Goal: Information Seeking & Learning: Compare options

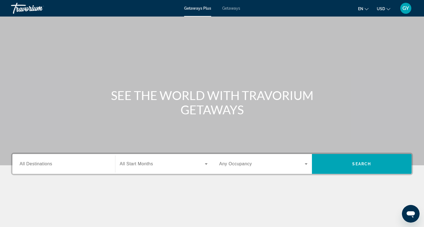
click at [39, 165] on span "All Destinations" at bounding box center [36, 164] width 33 height 5
click at [39, 165] on input "Destination All Destinations" at bounding box center [64, 164] width 88 height 7
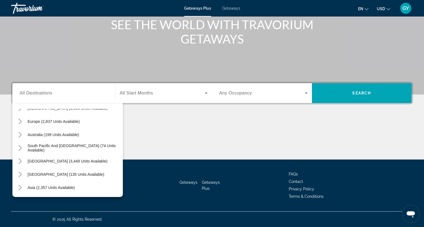
scroll to position [66, 0]
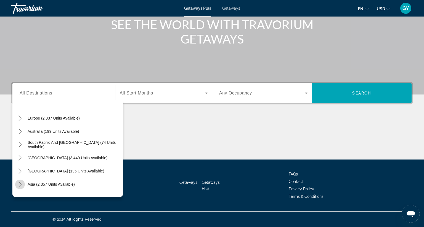
click at [20, 182] on icon "Toggle Asia (2,357 units available) submenu" at bounding box center [20, 185] width 6 height 6
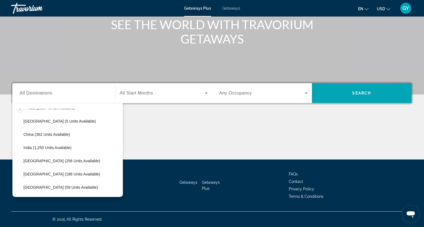
scroll to position [146, 0]
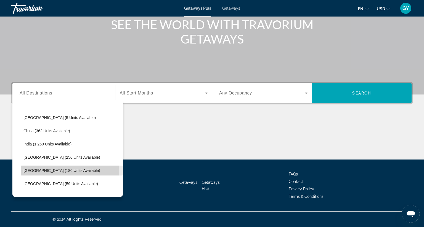
click at [33, 169] on span "[GEOGRAPHIC_DATA] (186 units available)" at bounding box center [61, 171] width 77 height 4
type input "**********"
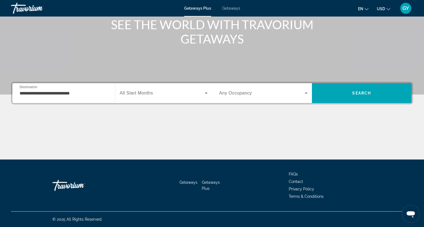
click at [144, 91] on span "All Start Months" at bounding box center [136, 93] width 33 height 5
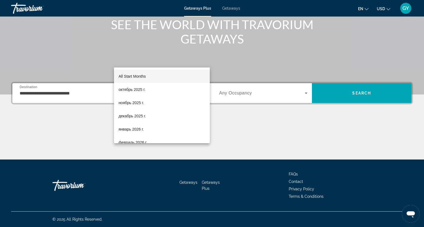
scroll to position [11, 0]
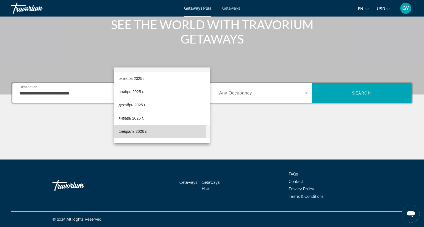
click at [131, 132] on span "февраль 2026 г." at bounding box center [132, 131] width 29 height 7
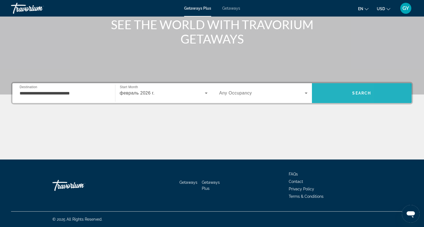
click at [319, 87] on span "Search" at bounding box center [362, 93] width 100 height 13
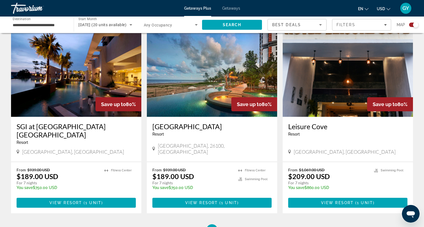
scroll to position [396, 0]
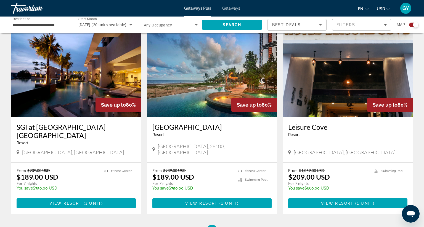
click at [66, 80] on img "Main content" at bounding box center [76, 73] width 130 height 88
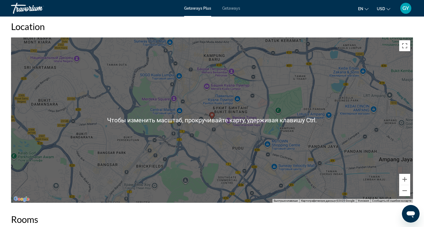
scroll to position [671, 0]
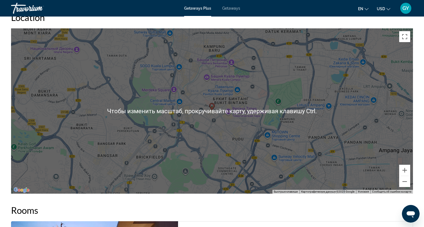
click at [124, 126] on div "Чтобы активировать перетаскивание с помощью клавиатуры, нажмите Alt + Ввод. Пос…" at bounding box center [212, 111] width 402 height 166
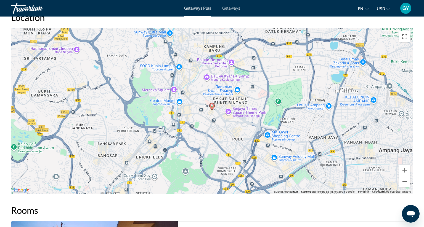
click at [124, 126] on div "Чтобы активировать перетаскивание с помощью клавиатуры, нажмите Alt + Ввод. Пос…" at bounding box center [212, 111] width 402 height 166
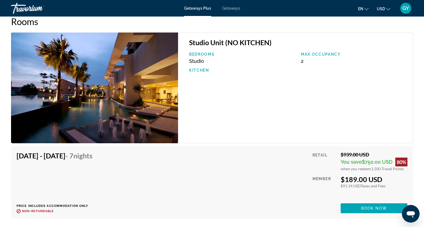
scroll to position [861, 0]
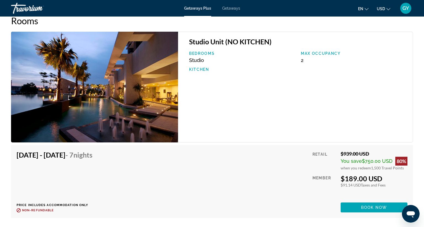
click at [92, 78] on img "Main content" at bounding box center [94, 87] width 167 height 111
click at [107, 91] on img "Main content" at bounding box center [94, 87] width 167 height 111
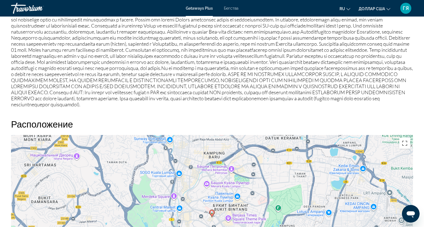
scroll to position [590, 0]
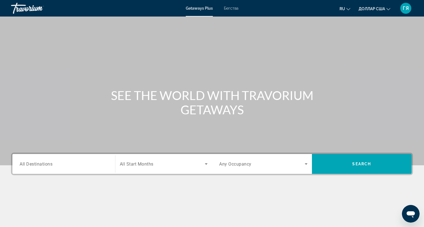
click at [230, 10] on font "Бегства" at bounding box center [231, 8] width 15 height 4
click at [40, 166] on span "All Destinations" at bounding box center [36, 163] width 33 height 5
click at [40, 166] on input "Destination All Destinations" at bounding box center [64, 164] width 88 height 7
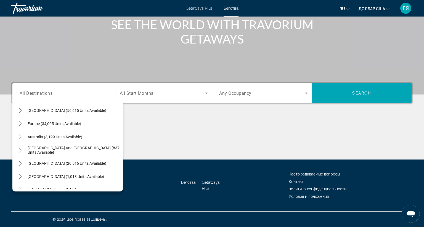
scroll to position [66, 0]
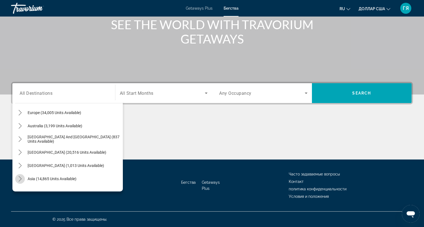
click at [18, 176] on icon "Toggle Asia (14,865 units available) submenu" at bounding box center [20, 179] width 6 height 6
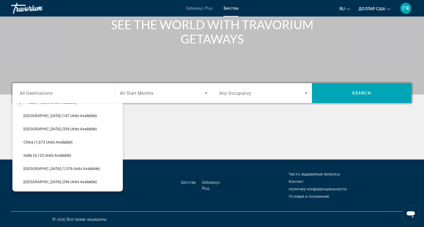
scroll to position [146, 0]
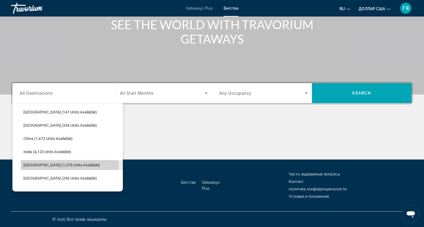
click at [34, 163] on span "[GEOGRAPHIC_DATA] (1,376 units available)" at bounding box center [61, 165] width 76 height 4
type input "**********"
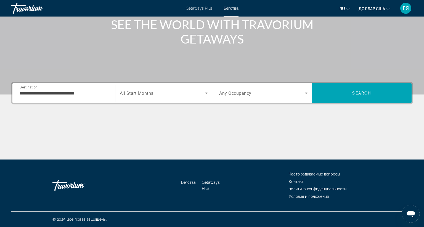
click at [139, 91] on span "All Start Months" at bounding box center [137, 93] width 34 height 5
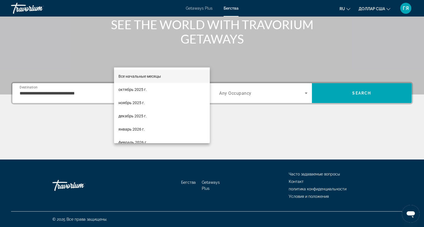
scroll to position [11, 0]
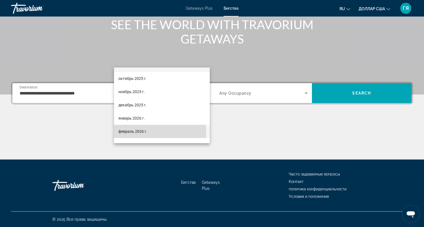
click at [137, 133] on font "февраль 2026 г." at bounding box center [132, 131] width 29 height 4
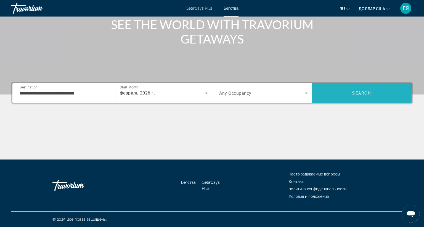
click at [331, 87] on span "Search" at bounding box center [362, 93] width 100 height 13
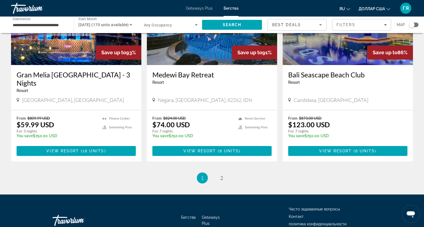
scroll to position [651, 0]
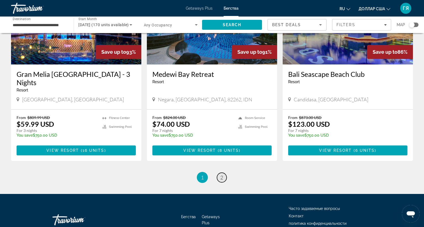
click at [220, 175] on span "2" at bounding box center [221, 178] width 3 height 6
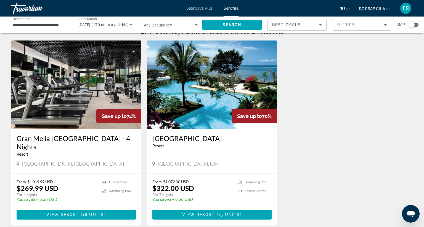
scroll to position [13, 0]
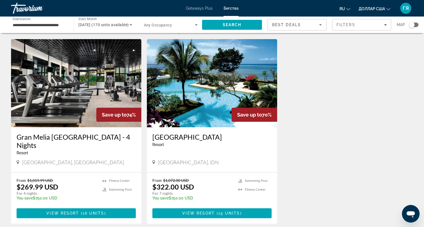
click at [198, 99] on img "Основное содержание" at bounding box center [212, 83] width 130 height 88
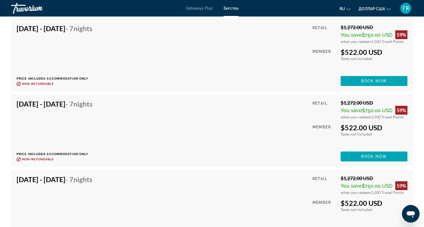
scroll to position [1311, 0]
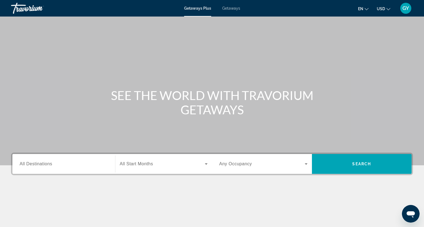
click at [225, 10] on span "Getaways" at bounding box center [231, 8] width 18 height 4
click at [27, 163] on span "All Destinations" at bounding box center [36, 164] width 33 height 5
click at [27, 163] on input "Destination All Destinations" at bounding box center [64, 164] width 88 height 7
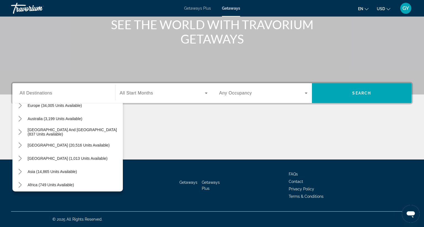
scroll to position [77, 0]
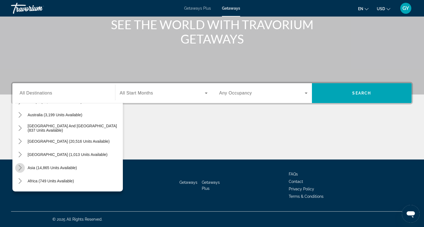
click at [20, 165] on icon "Toggle Asia (14,865 units available) submenu" at bounding box center [20, 168] width 6 height 6
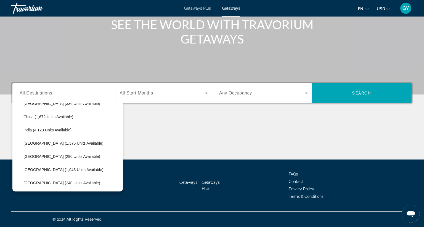
scroll to position [168, 0]
click at [35, 168] on span "[GEOGRAPHIC_DATA] (1,043 units available)" at bounding box center [63, 170] width 80 height 4
type input "**********"
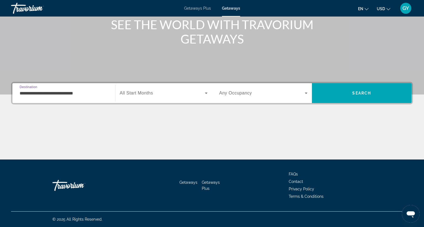
click at [137, 91] on span "All Start Months" at bounding box center [136, 93] width 33 height 5
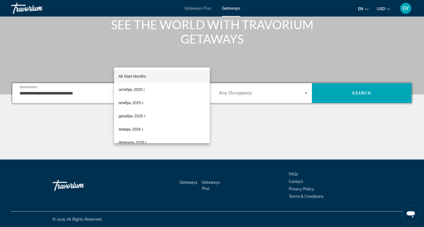
scroll to position [11, 0]
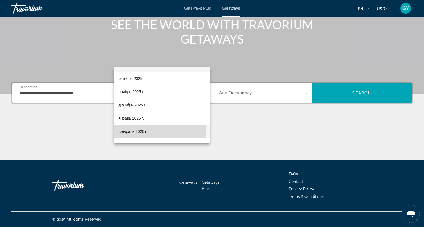
click at [126, 131] on span "февраль 2026 г." at bounding box center [132, 131] width 29 height 7
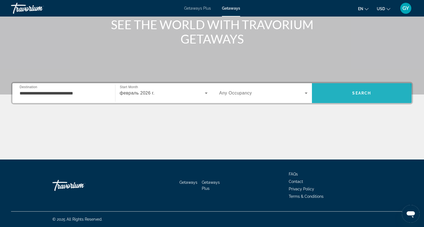
click at [332, 87] on span "Search" at bounding box center [362, 93] width 100 height 13
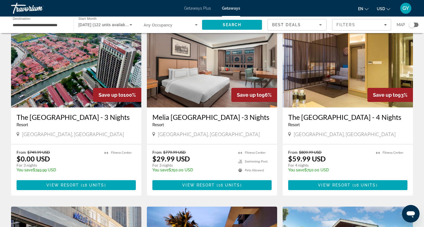
scroll to position [221, 0]
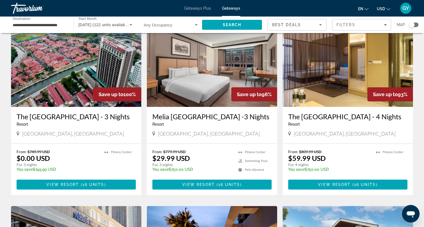
click at [201, 86] on img "Main content" at bounding box center [212, 63] width 130 height 88
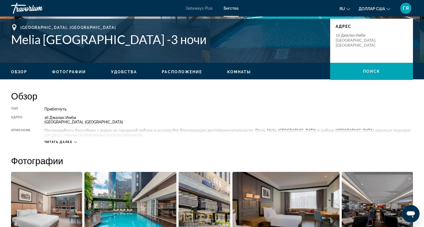
scroll to position [119, 0]
click at [54, 142] on font "Читать далее" at bounding box center [58, 143] width 28 height 4
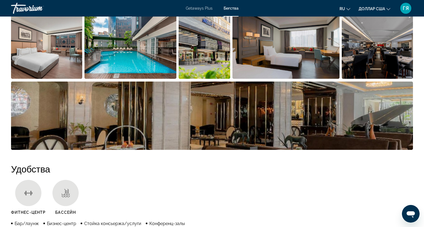
scroll to position [281, 0]
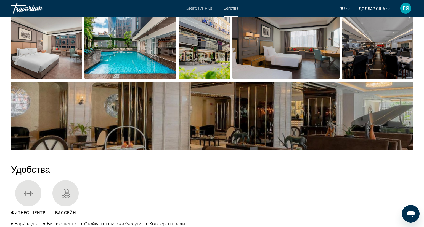
click at [45, 47] on img "Открыть полноэкранный слайдер изображений" at bounding box center [46, 45] width 71 height 68
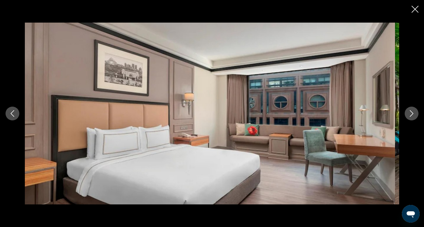
click at [408, 110] on icon "Next image" at bounding box center [411, 113] width 7 height 7
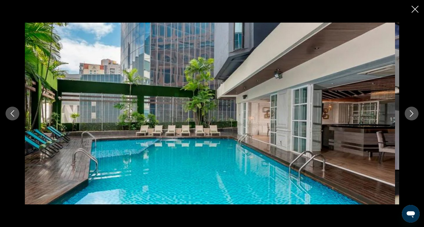
click at [408, 110] on icon "Next image" at bounding box center [411, 113] width 7 height 7
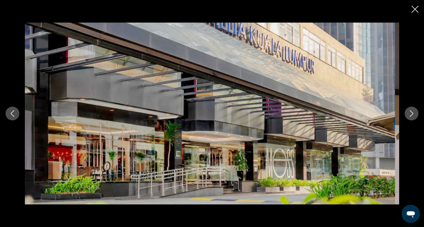
click at [408, 110] on icon "Next image" at bounding box center [411, 113] width 7 height 7
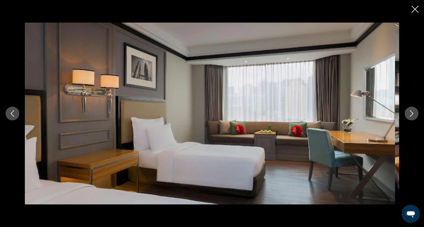
click at [408, 110] on icon "Next image" at bounding box center [411, 113] width 7 height 7
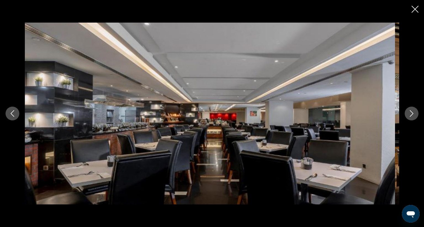
click at [408, 110] on icon "Next image" at bounding box center [411, 113] width 7 height 7
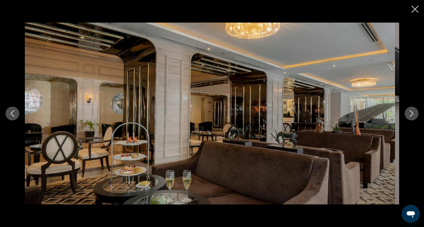
click at [408, 110] on icon "Next image" at bounding box center [411, 113] width 7 height 7
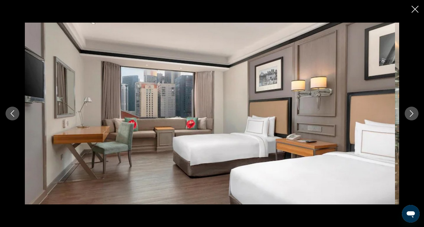
click at [408, 110] on icon "Next image" at bounding box center [411, 113] width 7 height 7
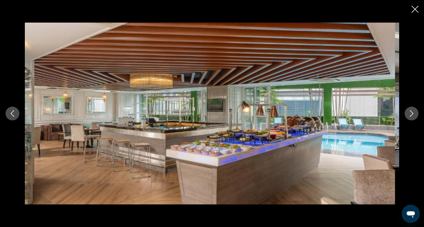
click at [408, 110] on icon "Next image" at bounding box center [411, 113] width 7 height 7
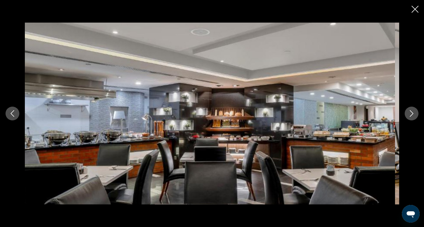
click at [408, 110] on icon "Next image" at bounding box center [411, 113] width 7 height 7
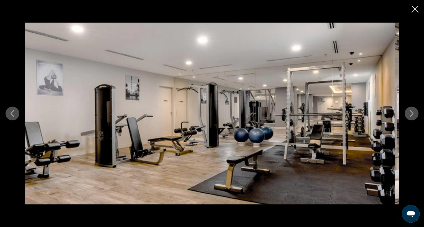
click at [408, 110] on icon "Next image" at bounding box center [411, 113] width 7 height 7
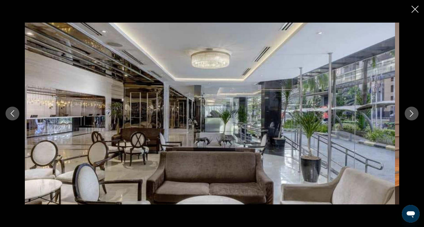
click at [408, 110] on icon "Next image" at bounding box center [411, 113] width 7 height 7
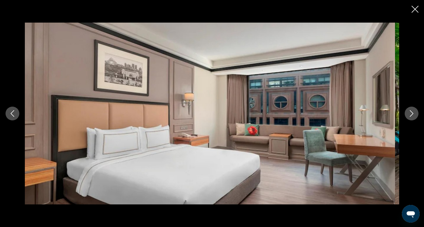
click at [408, 110] on icon "Next image" at bounding box center [411, 113] width 7 height 7
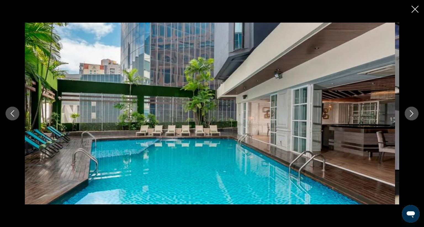
click at [413, 9] on icon "Close slideshow" at bounding box center [415, 9] width 7 height 7
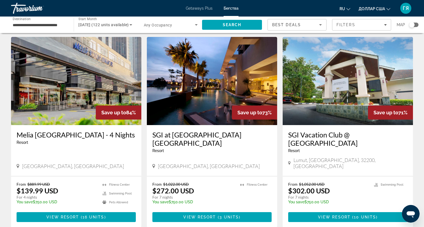
scroll to position [390, 0]
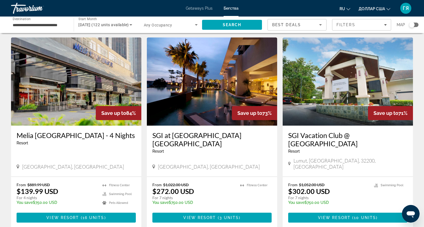
click at [88, 81] on img "Основное содержание" at bounding box center [76, 82] width 130 height 88
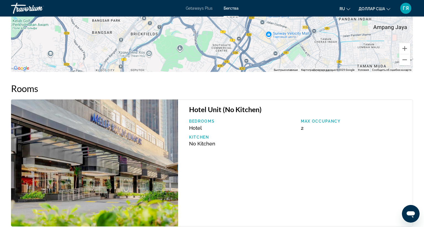
scroll to position [808, 0]
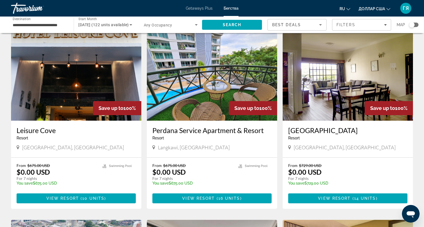
scroll to position [19, 0]
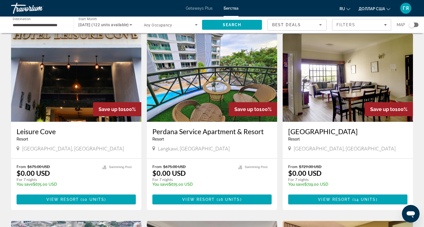
click at [227, 63] on img "Основное содержание" at bounding box center [212, 78] width 130 height 88
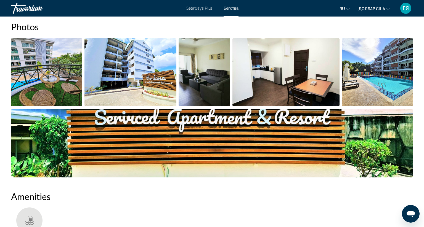
scroll to position [245, 0]
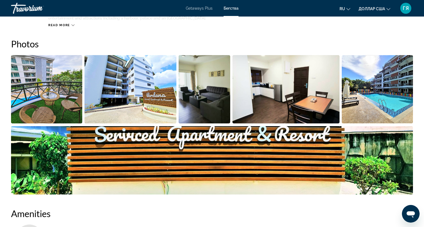
click at [60, 66] on img "Open full-screen image slider" at bounding box center [46, 89] width 71 height 68
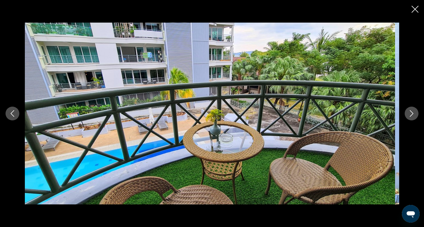
click at [408, 110] on icon "Next image" at bounding box center [411, 113] width 7 height 7
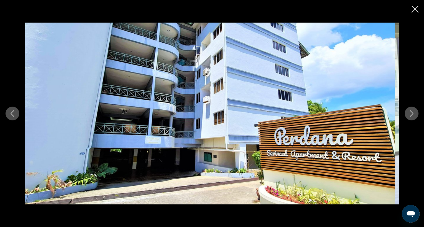
click at [408, 110] on icon "Next image" at bounding box center [411, 113] width 7 height 7
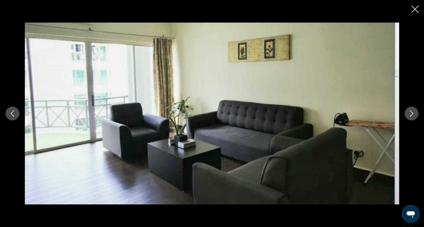
click at [408, 110] on icon "Next image" at bounding box center [411, 113] width 7 height 7
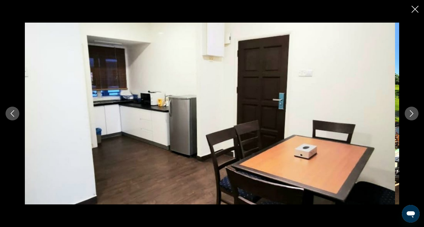
click at [408, 110] on icon "Next image" at bounding box center [411, 113] width 7 height 7
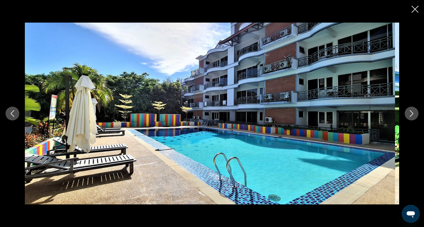
click at [408, 110] on icon "Next image" at bounding box center [411, 113] width 7 height 7
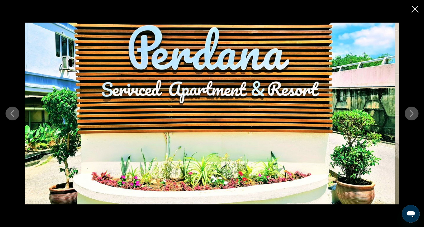
click at [408, 110] on icon "Next image" at bounding box center [411, 113] width 7 height 7
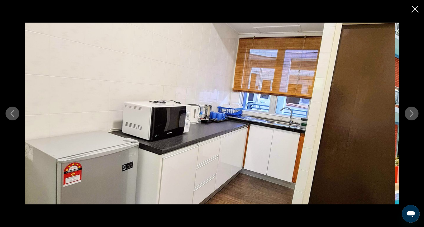
click at [408, 110] on icon "Next image" at bounding box center [411, 113] width 7 height 7
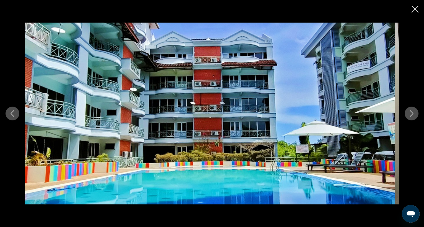
click at [408, 110] on icon "Next image" at bounding box center [411, 113] width 7 height 7
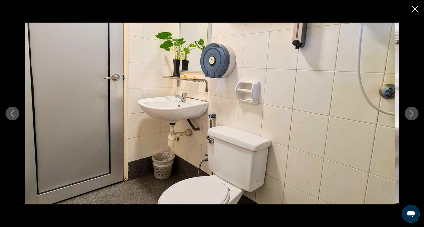
click at [408, 110] on icon "Next image" at bounding box center [411, 113] width 7 height 7
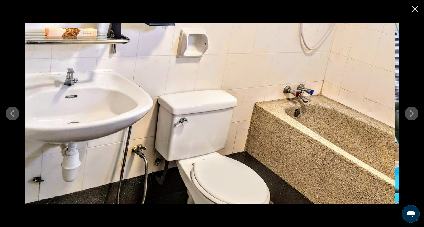
click at [408, 110] on icon "Next image" at bounding box center [411, 113] width 7 height 7
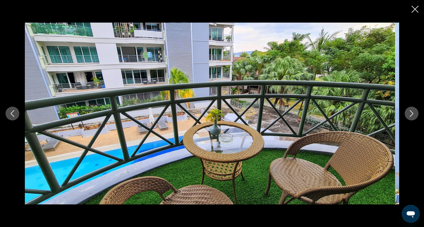
click at [408, 110] on icon "Next image" at bounding box center [411, 113] width 7 height 7
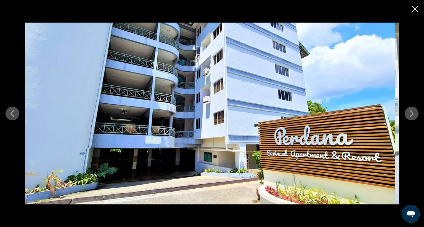
click at [409, 110] on icon "Next image" at bounding box center [411, 113] width 7 height 7
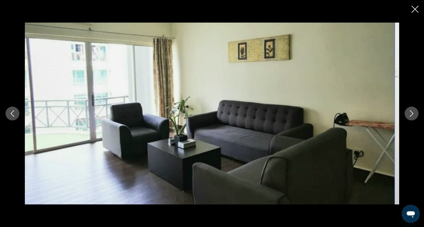
click at [412, 7] on icon "Close slideshow" at bounding box center [415, 9] width 7 height 7
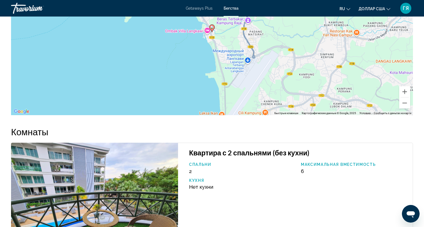
scroll to position [796, 0]
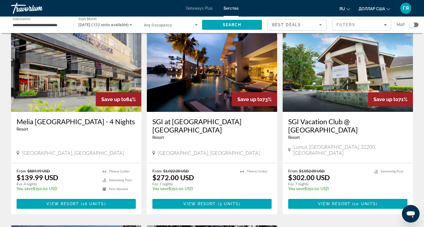
scroll to position [405, 0]
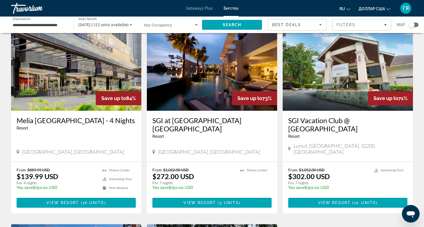
click at [191, 68] on img "Основное содержание" at bounding box center [212, 67] width 130 height 88
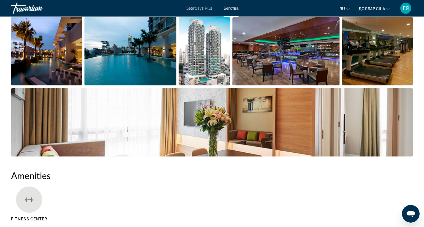
scroll to position [275, 0]
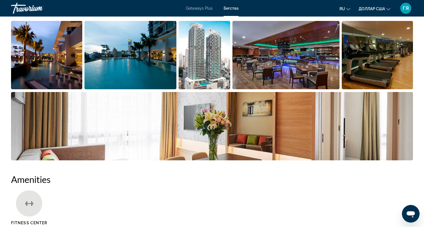
click at [64, 56] on img "Open full-screen image slider" at bounding box center [46, 55] width 71 height 68
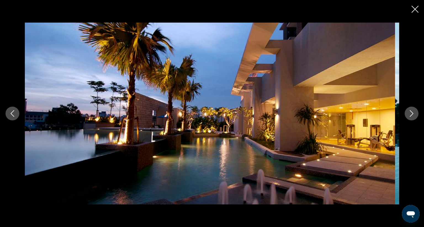
click at [409, 110] on icon "Next image" at bounding box center [411, 113] width 7 height 7
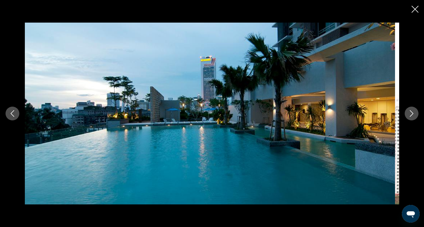
click at [409, 110] on icon "Next image" at bounding box center [411, 113] width 7 height 7
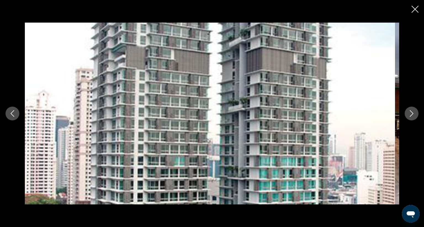
click at [409, 110] on icon "Next image" at bounding box center [411, 113] width 7 height 7
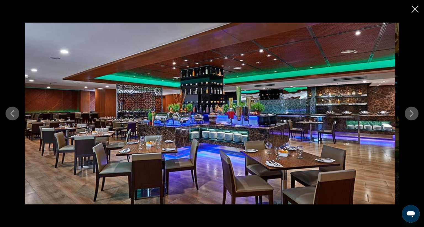
click at [409, 110] on icon "Next image" at bounding box center [411, 113] width 7 height 7
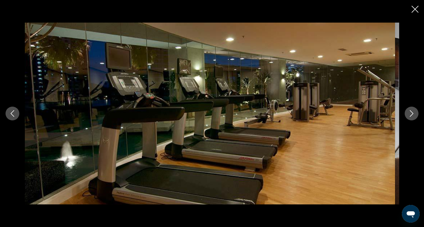
click at [409, 110] on icon "Next image" at bounding box center [411, 113] width 7 height 7
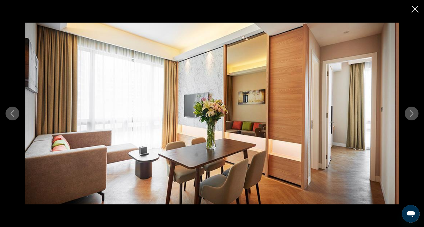
click at [409, 110] on icon "Next image" at bounding box center [411, 113] width 7 height 7
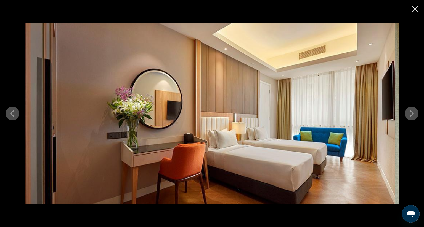
click at [409, 110] on icon "Next image" at bounding box center [411, 113] width 7 height 7
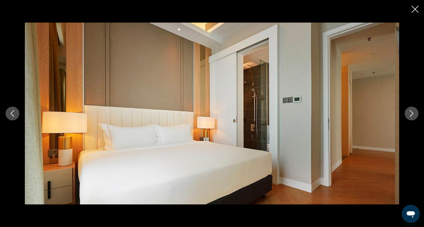
click at [409, 110] on icon "Next image" at bounding box center [411, 113] width 7 height 7
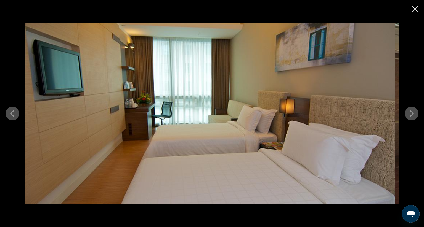
click at [409, 110] on icon "Next image" at bounding box center [411, 113] width 7 height 7
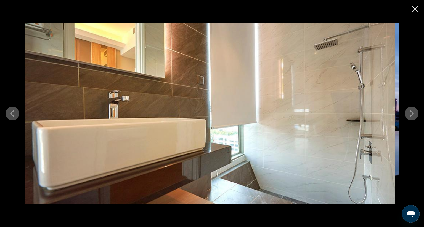
click at [412, 10] on icon "Close slideshow" at bounding box center [415, 9] width 7 height 7
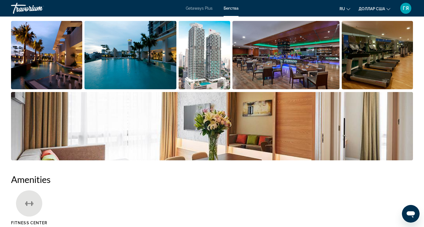
click at [412, 10] on div "Getaways Plus Бегства ru Английский Español французский Итальяно португальский …" at bounding box center [212, 8] width 424 height 14
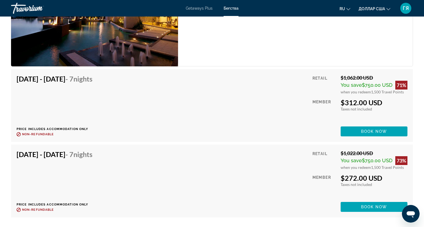
scroll to position [938, 0]
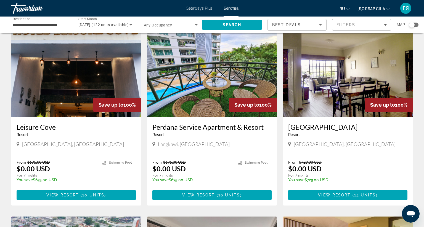
scroll to position [24, 0]
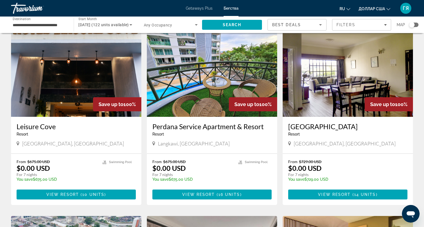
click at [324, 89] on img "Основное содержание" at bounding box center [348, 73] width 130 height 88
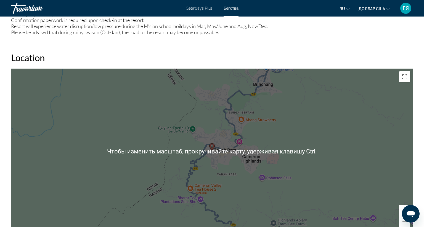
scroll to position [709, 0]
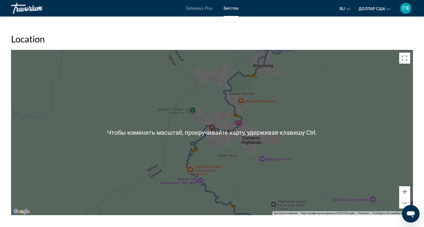
click at [271, 121] on div "Чтобы активировать перетаскивание с помощью клавиатуры, нажмите Alt + Ввод. Пос…" at bounding box center [212, 133] width 402 height 166
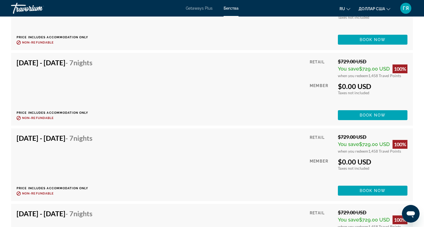
scroll to position [1104, 0]
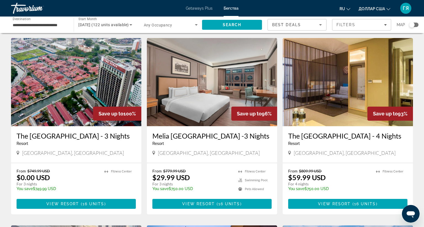
scroll to position [205, 0]
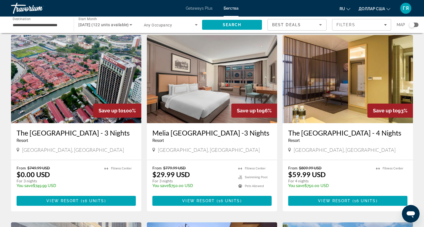
click at [49, 78] on img "Основное содержание" at bounding box center [76, 79] width 130 height 88
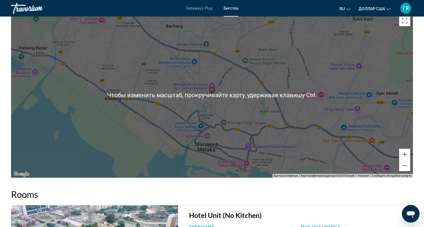
scroll to position [778, 0]
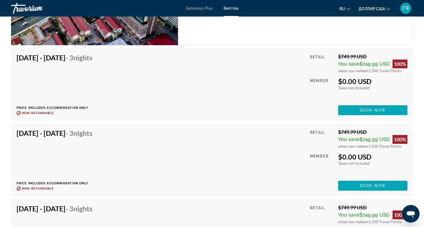
click at [97, 107] on p "Price includes accommodation only" at bounding box center [57, 108] width 80 height 4
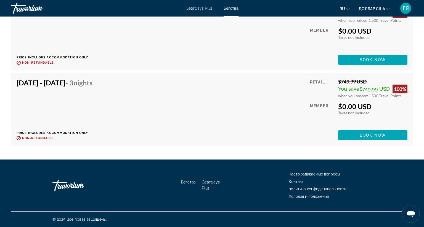
scroll to position [1272, 0]
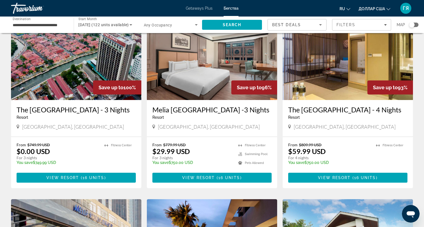
scroll to position [224, 0]
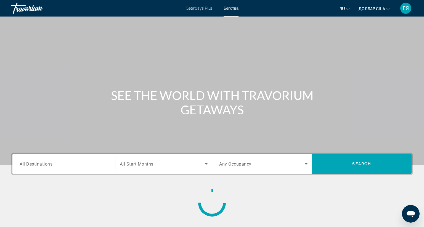
click at [35, 163] on span "All Destinations" at bounding box center [36, 163] width 33 height 5
click at [35, 163] on input "Destination All Destinations" at bounding box center [64, 164] width 88 height 7
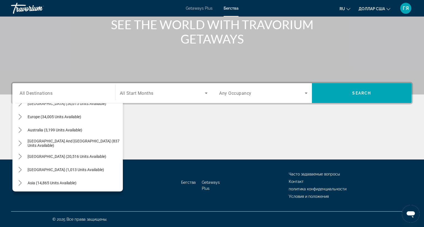
scroll to position [66, 0]
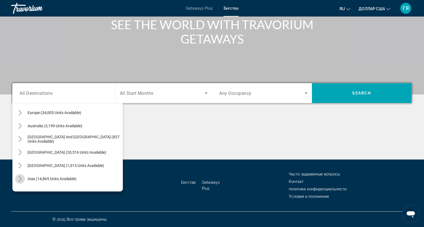
click at [20, 176] on icon "Toggle Asia (14,865 units available) submenu" at bounding box center [20, 179] width 6 height 6
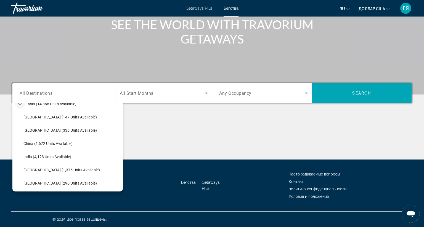
scroll to position [146, 0]
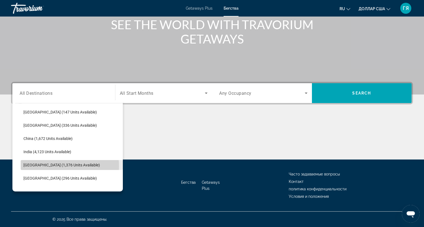
click at [38, 163] on span "[GEOGRAPHIC_DATA] (1,376 units available)" at bounding box center [61, 165] width 76 height 4
type input "**********"
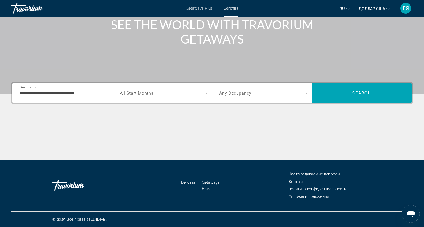
click at [131, 91] on span "All Start Months" at bounding box center [137, 93] width 34 height 5
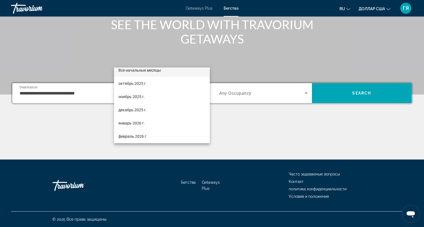
scroll to position [11, 0]
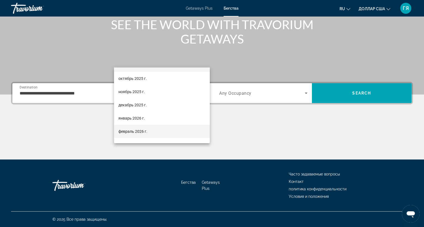
click at [131, 131] on font "февраль 2026 г." at bounding box center [132, 131] width 29 height 4
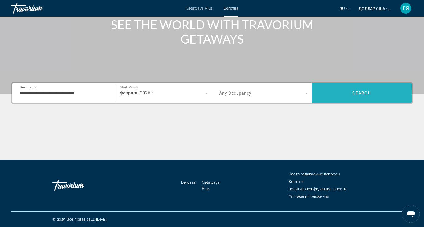
click at [327, 87] on span "Search" at bounding box center [362, 93] width 100 height 13
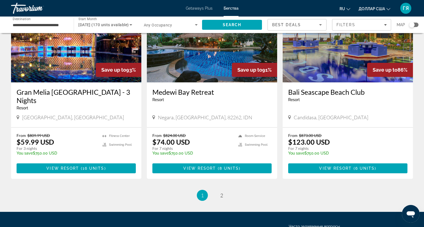
scroll to position [634, 0]
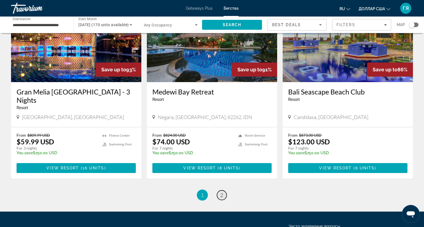
click at [220, 192] on span "2" at bounding box center [221, 195] width 3 height 6
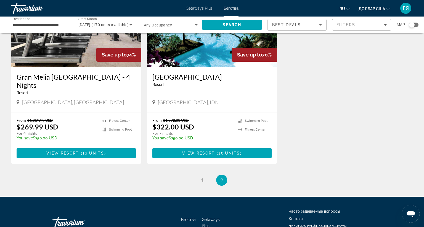
scroll to position [75, 0]
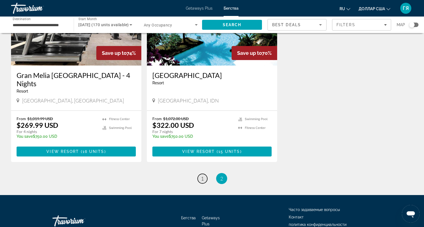
click at [201, 176] on span "1" at bounding box center [202, 179] width 3 height 6
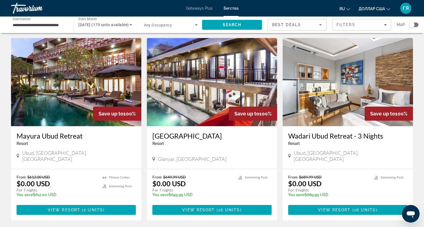
scroll to position [14, 0]
click at [92, 99] on img "Основное содержание" at bounding box center [76, 82] width 130 height 88
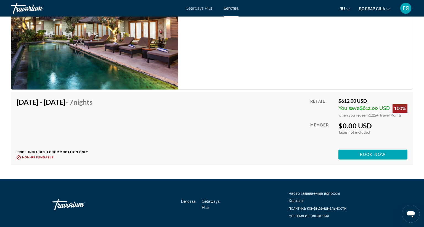
scroll to position [943, 0]
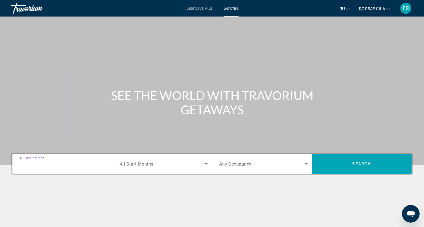
click at [41, 161] on input "Destination All Destinations" at bounding box center [64, 164] width 88 height 7
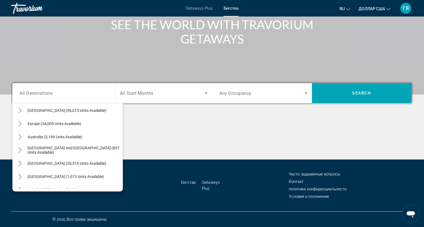
scroll to position [66, 0]
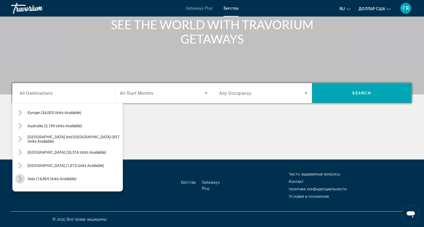
click at [21, 176] on icon "Toggle Asia (14,865 units available) submenu" at bounding box center [19, 179] width 3 height 6
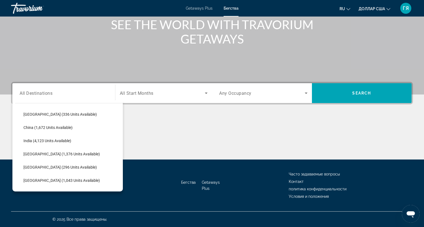
scroll to position [168, 0]
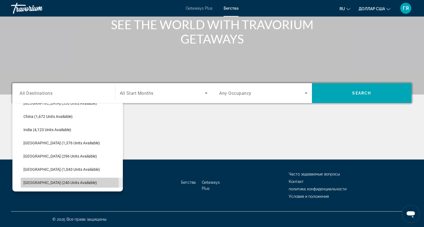
click at [34, 181] on span "[GEOGRAPHIC_DATA] (240 units available)" at bounding box center [59, 183] width 73 height 4
type input "**********"
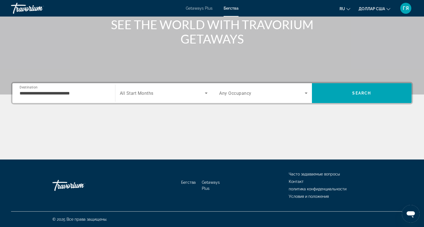
click at [133, 91] on span "All Start Months" at bounding box center [137, 93] width 34 height 5
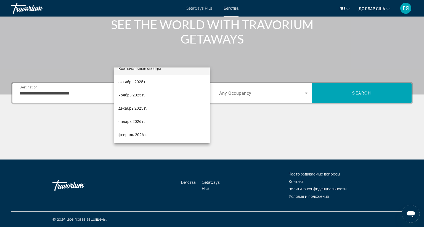
scroll to position [11, 0]
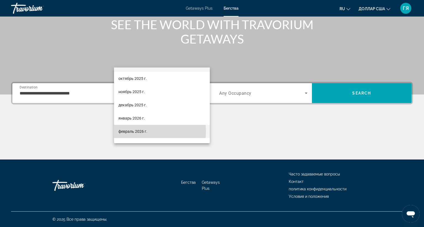
click at [131, 132] on font "февраль 2026 г." at bounding box center [132, 131] width 29 height 4
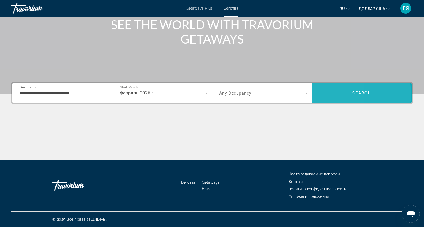
click at [314, 87] on span "Search" at bounding box center [362, 93] width 100 height 13
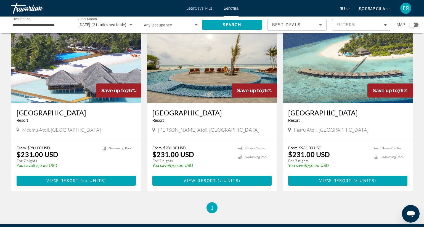
scroll to position [36, 0]
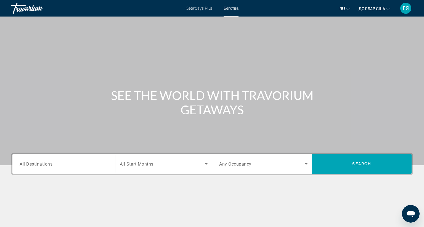
click at [196, 9] on font "Getaways Plus" at bounding box center [199, 8] width 27 height 4
click at [22, 164] on span "All Destinations" at bounding box center [36, 163] width 33 height 5
click at [22, 164] on input "Destination All Destinations" at bounding box center [64, 164] width 88 height 7
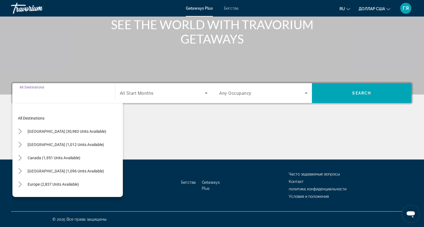
scroll to position [104, 0]
click at [22, 164] on div "Бегства Getaways Plus Часто задаваемые вопросы Контакт политика конфиденциально…" at bounding box center [212, 186] width 402 height 52
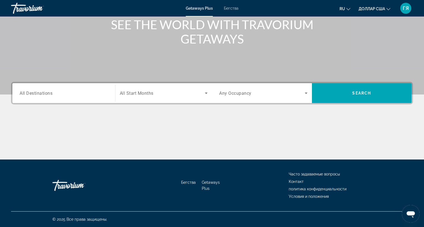
click at [30, 91] on span "All Destinations" at bounding box center [36, 93] width 33 height 5
click at [30, 90] on input "Destination All Destinations" at bounding box center [64, 93] width 88 height 7
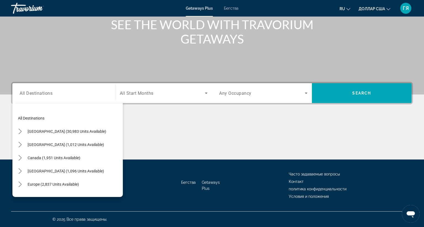
click at [123, 160] on div "Бегства Getaways Plus Часто задаваемые вопросы Контакт политика конфиденциально…" at bounding box center [212, 186] width 402 height 52
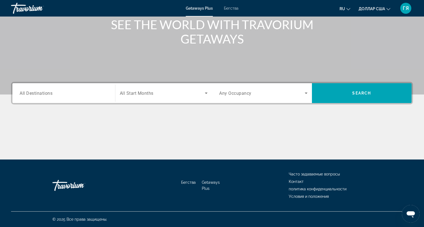
click at [39, 91] on span "All Destinations" at bounding box center [36, 93] width 33 height 5
click at [39, 90] on input "Destination All Destinations" at bounding box center [64, 93] width 88 height 7
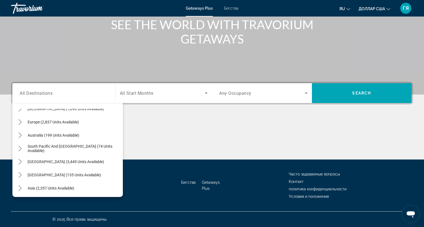
scroll to position [66, 0]
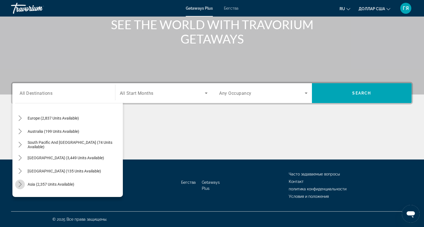
click at [21, 182] on icon "Toggle Asia (2,357 units available) submenu" at bounding box center [20, 185] width 6 height 6
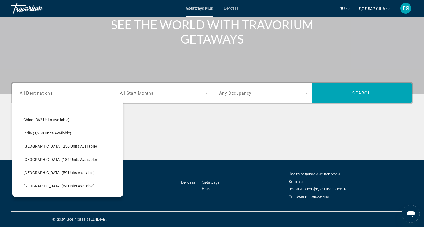
scroll to position [168, 0]
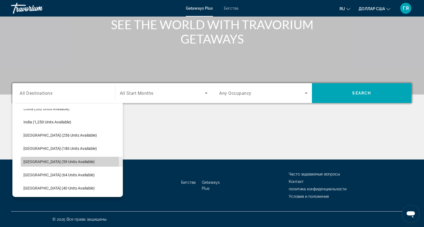
click at [44, 160] on span "[GEOGRAPHIC_DATA] (59 units available)" at bounding box center [58, 162] width 71 height 4
type input "**********"
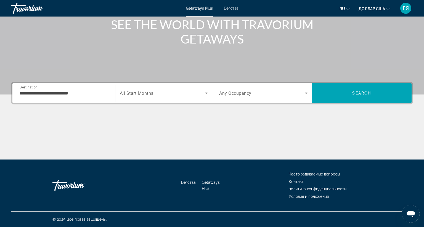
click at [135, 86] on div "Search widget" at bounding box center [164, 93] width 88 height 15
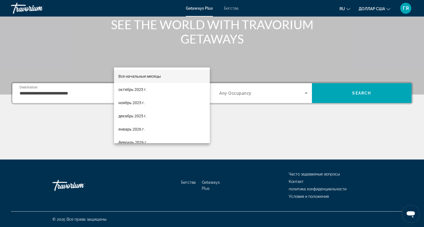
scroll to position [11, 0]
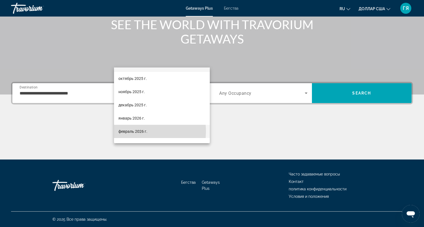
click at [130, 132] on font "февраль 2026 г." at bounding box center [132, 131] width 29 height 4
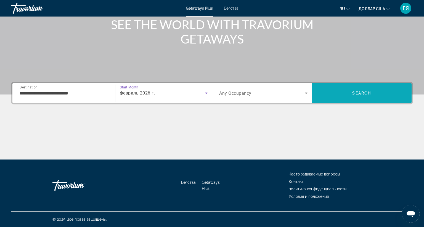
click at [322, 87] on span "Search" at bounding box center [362, 93] width 100 height 13
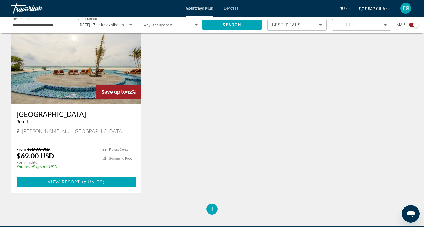
scroll to position [208, 0]
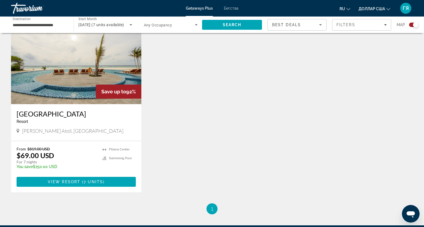
click at [84, 81] on img "Основное содержание" at bounding box center [76, 60] width 130 height 88
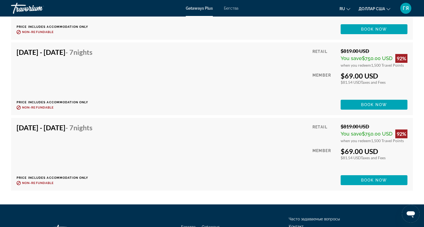
scroll to position [1285, 0]
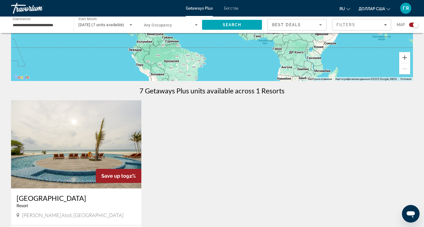
scroll to position [121, 0]
